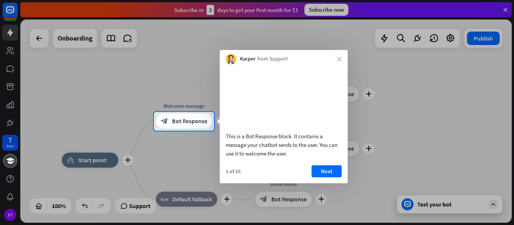
click at [11, 44] on div at bounding box center [257, 56] width 514 height 112
click at [324, 178] on button "Next" at bounding box center [327, 172] width 30 height 12
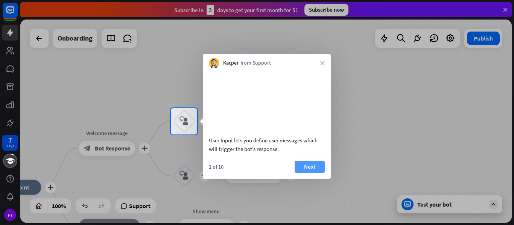
click at [310, 171] on button "Next" at bounding box center [310, 167] width 30 height 12
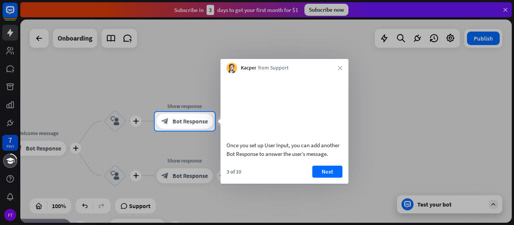
click at [310, 171] on div "3 of 10 Next" at bounding box center [284, 175] width 128 height 18
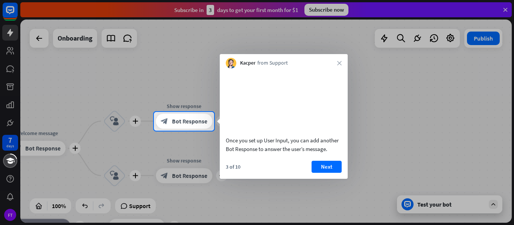
click at [310, 171] on div "3 of 10 Next" at bounding box center [284, 170] width 128 height 18
click at [336, 62] on div "Kacper from Support close" at bounding box center [284, 61] width 128 height 14
click at [337, 61] on icon "close" at bounding box center [339, 63] width 5 height 5
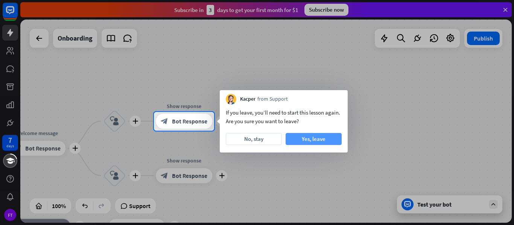
click at [299, 137] on button "Yes, leave" at bounding box center [314, 139] width 56 height 12
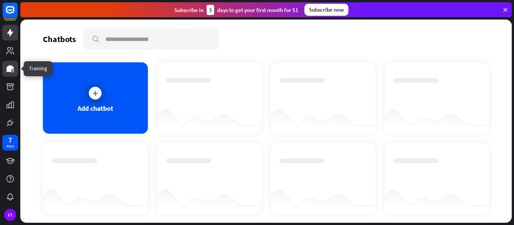
click at [10, 68] on icon at bounding box center [10, 68] width 8 height 7
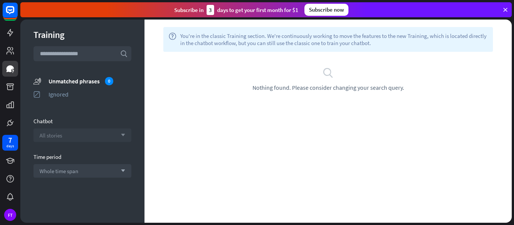
click at [98, 132] on div "All stories arrow_down" at bounding box center [82, 136] width 98 height 14
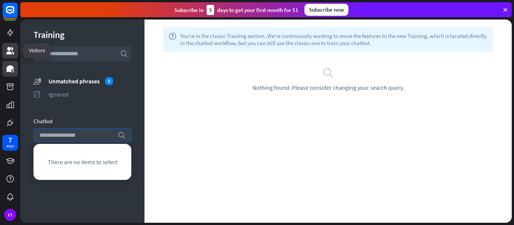
click at [12, 47] on icon at bounding box center [10, 51] width 8 height 8
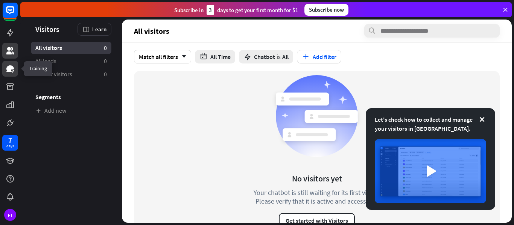
click at [8, 72] on icon at bounding box center [10, 68] width 9 height 9
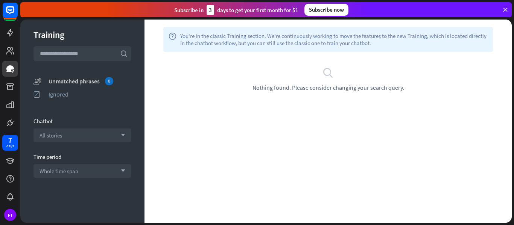
click at [82, 83] on div "Unmatched phrases 0" at bounding box center [90, 81] width 83 height 8
click at [330, 105] on div "search Nothing found. Please consider changing your search query." at bounding box center [327, 79] width 367 height 55
click at [307, 75] on div "search Nothing found. Please consider changing your search query." at bounding box center [328, 79] width 345 height 24
click at [328, 68] on icon "search" at bounding box center [327, 72] width 11 height 11
click at [112, 132] on div "All stories arrow_down" at bounding box center [82, 136] width 98 height 14
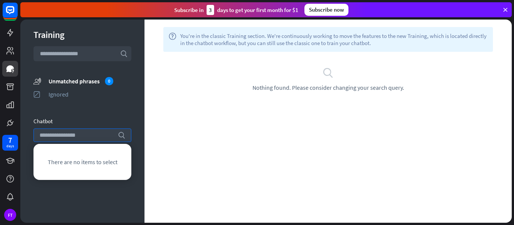
click at [109, 156] on div "There are no items to select" at bounding box center [82, 162] width 92 height 30
click at [91, 201] on div "Training search unmatched_phrases Unmatched phrases 0 ignored Ignored Chatbot s…" at bounding box center [82, 122] width 124 height 204
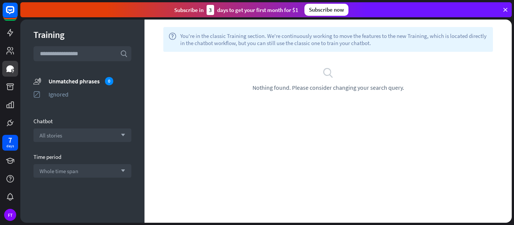
click at [91, 201] on div "Training search unmatched_phrases Unmatched phrases 0 ignored Ignored Chatbot A…" at bounding box center [82, 122] width 124 height 204
click at [81, 173] on div "Whole time span arrow_down" at bounding box center [82, 171] width 98 height 14
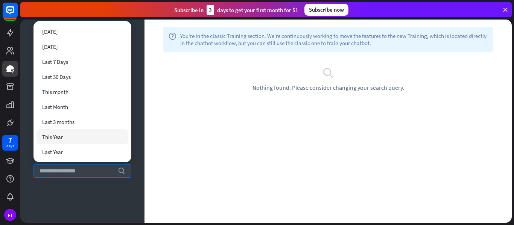
click at [105, 137] on div "This Year" at bounding box center [82, 136] width 92 height 15
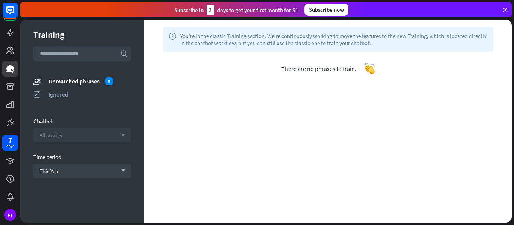
click at [87, 138] on div "All stories arrow_down" at bounding box center [82, 136] width 98 height 14
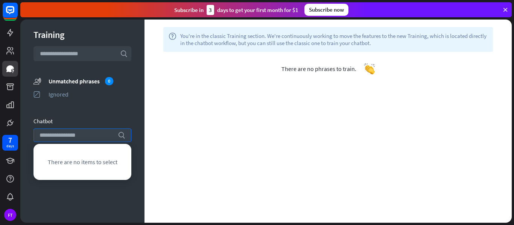
click at [87, 109] on div "Training search unmatched_phrases Unmatched phrases 0 ignored Ignored Chatbot s…" at bounding box center [82, 122] width 124 height 204
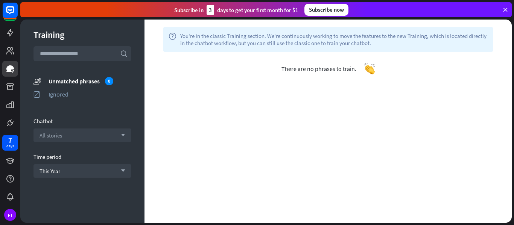
click at [79, 58] on input "text" at bounding box center [82, 53] width 98 height 15
type input "*"
click at [12, 54] on icon at bounding box center [10, 50] width 9 height 9
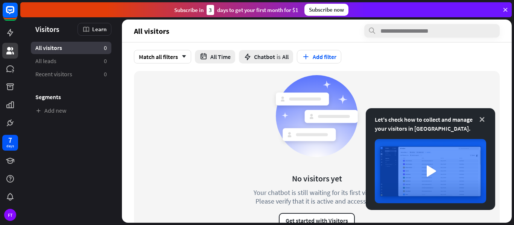
click at [482, 118] on icon at bounding box center [482, 120] width 8 height 8
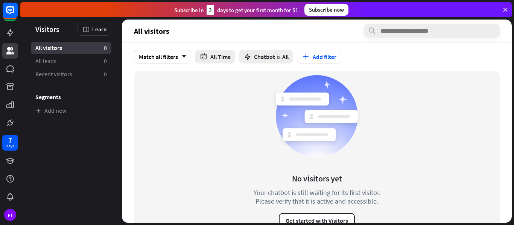
scroll to position [13, 0]
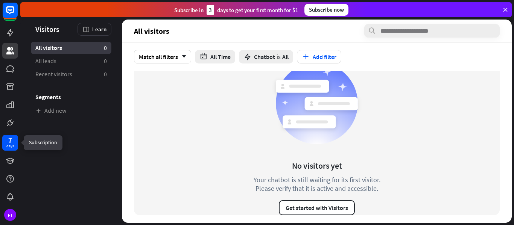
click at [8, 141] on div "7" at bounding box center [10, 140] width 4 height 7
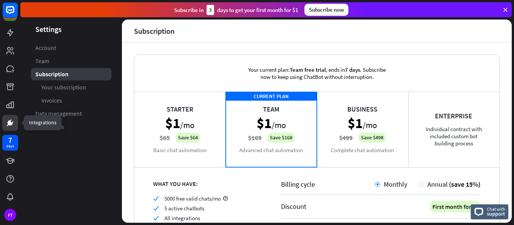
click at [9, 126] on icon at bounding box center [10, 123] width 9 height 9
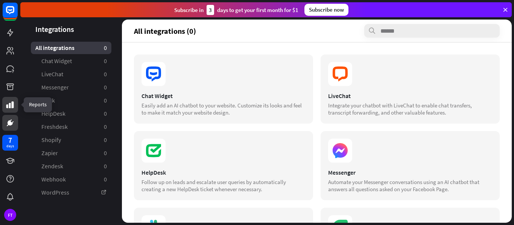
click at [8, 106] on icon at bounding box center [10, 105] width 8 height 7
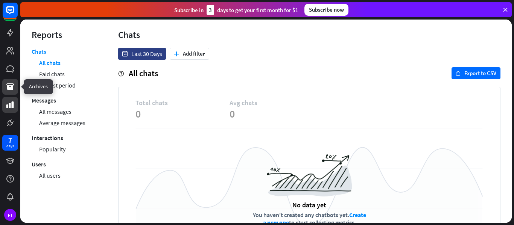
click at [10, 90] on icon at bounding box center [10, 87] width 8 height 7
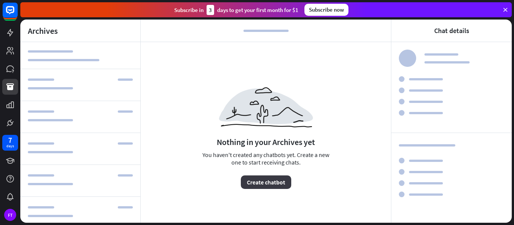
click at [280, 186] on button "Create chatbot" at bounding box center [266, 183] width 50 height 14
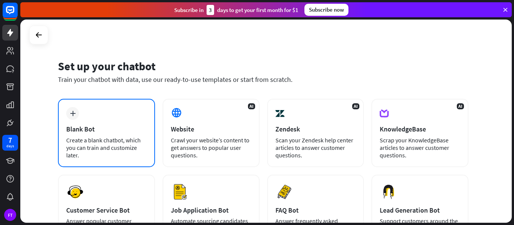
click at [77, 115] on div "plus" at bounding box center [72, 113] width 13 height 13
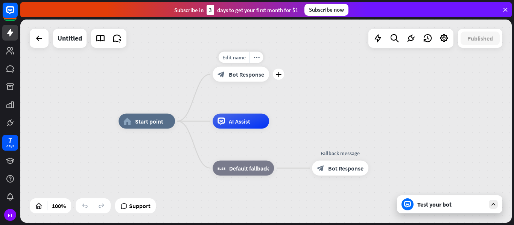
click at [230, 78] on div "block_bot_response Bot Response" at bounding box center [241, 74] width 56 height 15
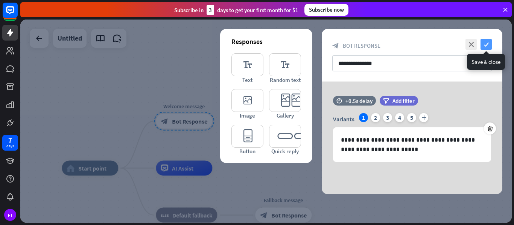
click at [490, 43] on icon "check" at bounding box center [485, 44] width 11 height 11
